Goal: Information Seeking & Learning: Learn about a topic

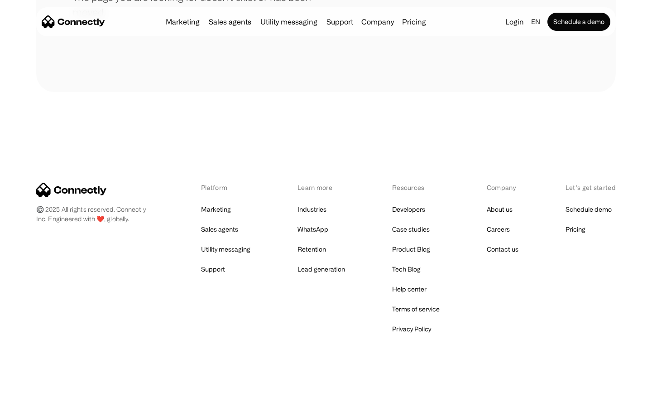
scroll to position [165, 0]
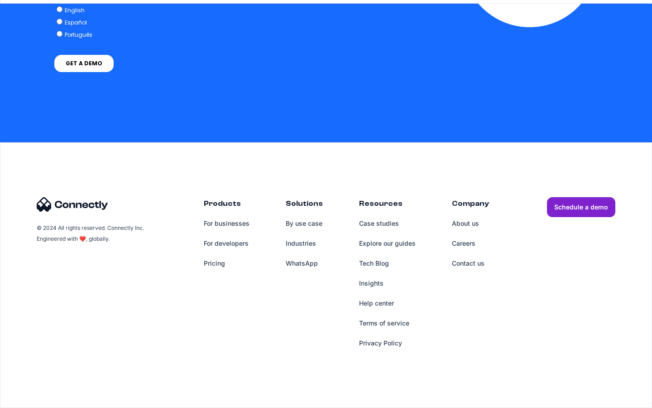
scroll to position [2642, 0]
